Goal: Navigation & Orientation: Find specific page/section

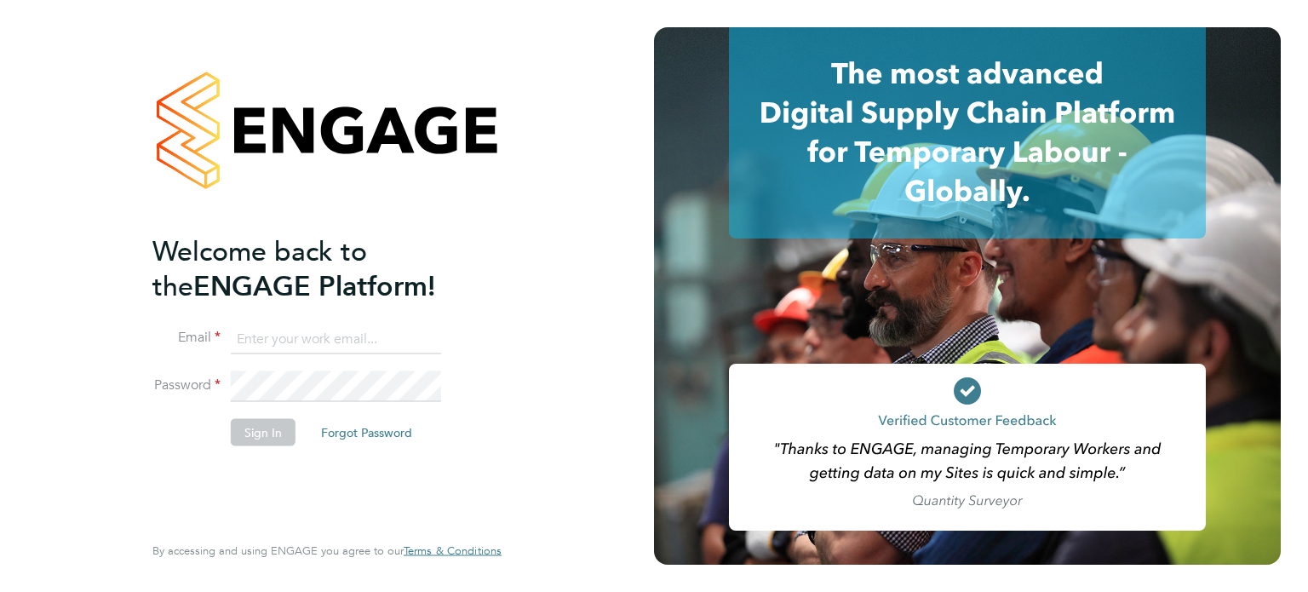
type input "usman.icaew@gmail.com"
click at [319, 482] on div "Welcome back to the ENGAGE Platform! Email usman.icaew@gmail.com Password Sign …" at bounding box center [318, 381] width 332 height 296
click at [276, 439] on button "Sign In" at bounding box center [263, 431] width 65 height 27
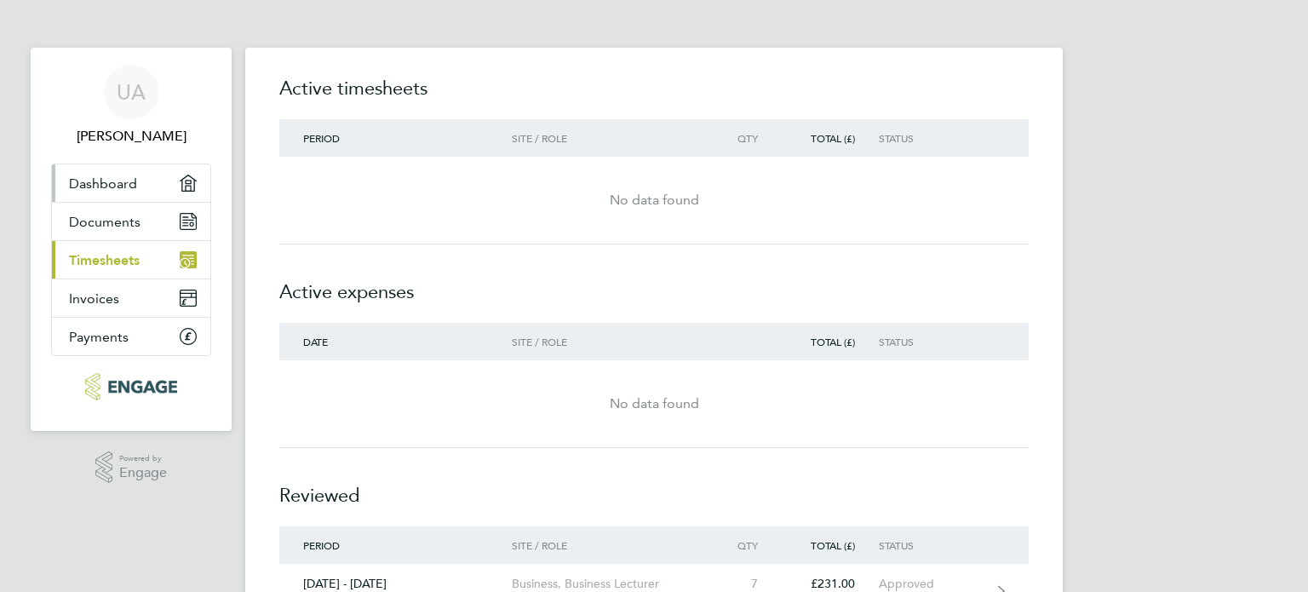
click at [100, 179] on span "Dashboard" at bounding box center [103, 183] width 68 height 16
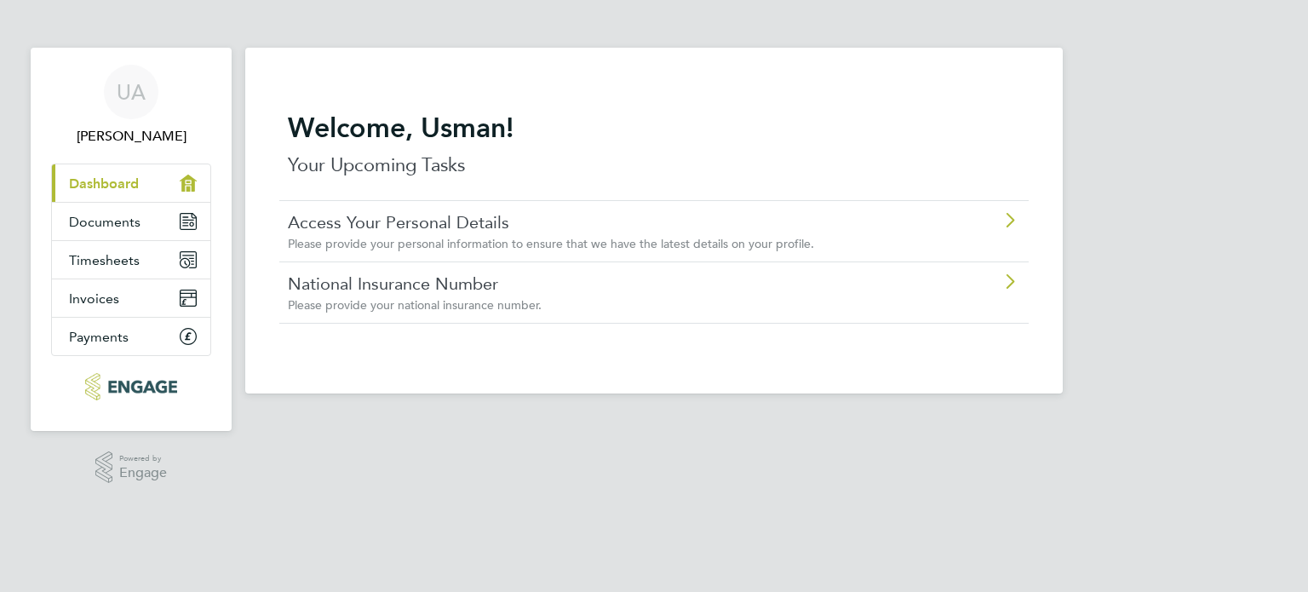
click at [492, 228] on link "Access Your Personal Details" at bounding box center [606, 222] width 636 height 22
